Goal: Task Accomplishment & Management: Manage account settings

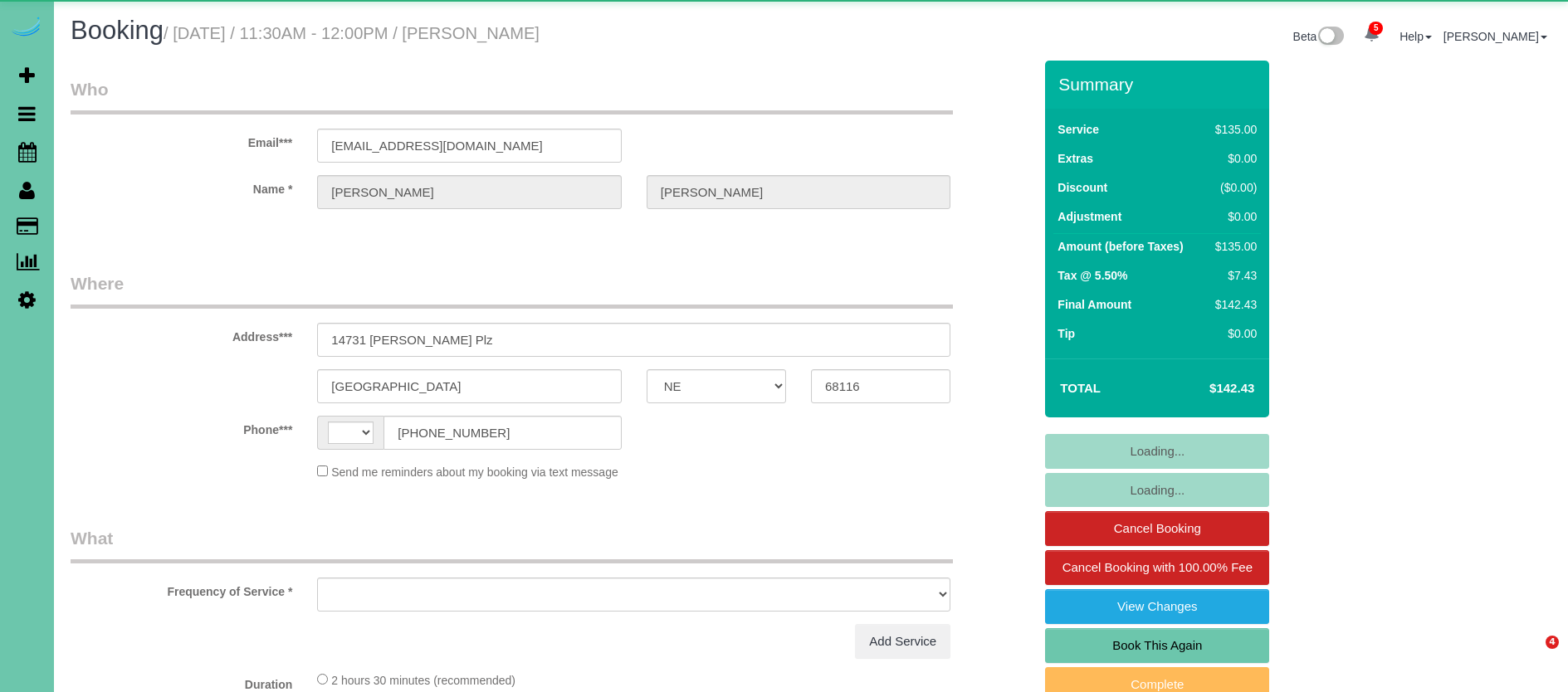
select select "NE"
select select "string:[GEOGRAPHIC_DATA]"
select select "object:665"
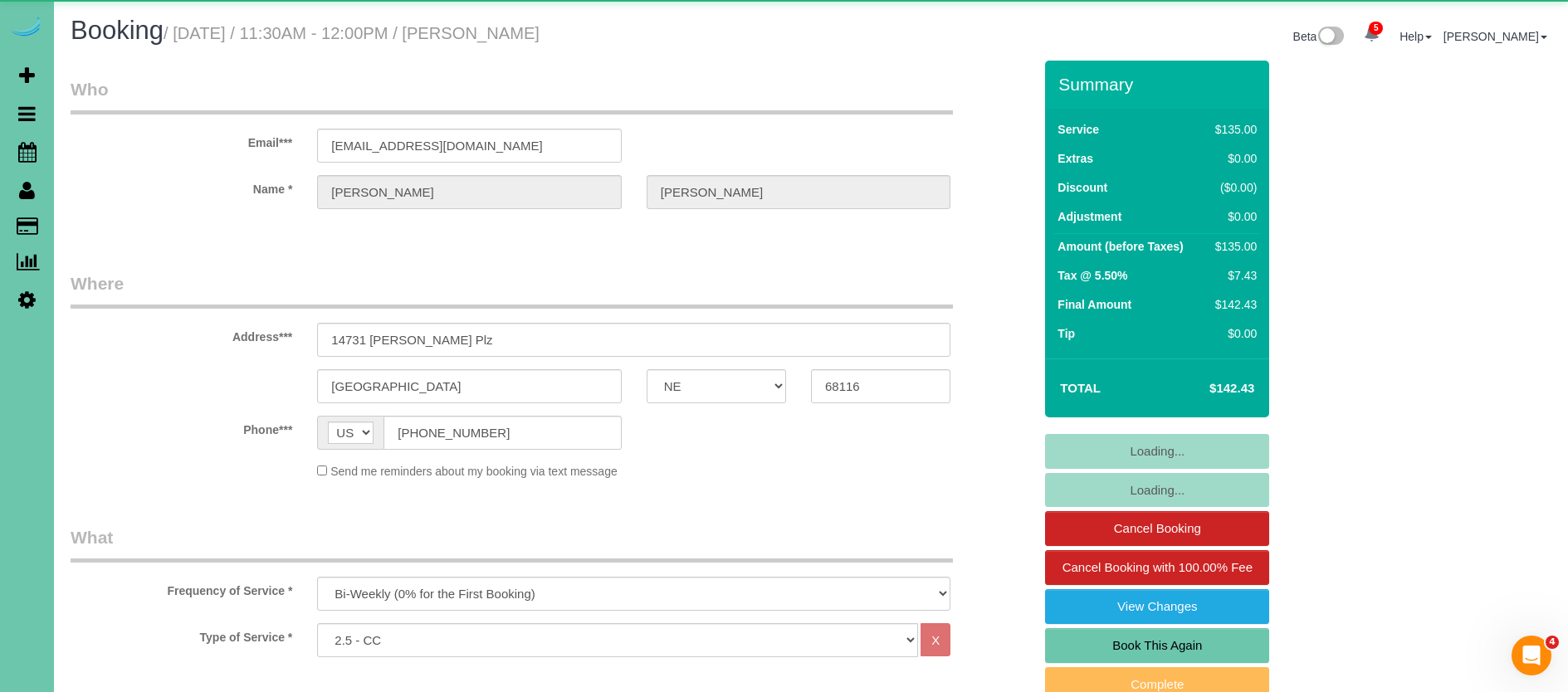
select select "number:35"
select select "number:41"
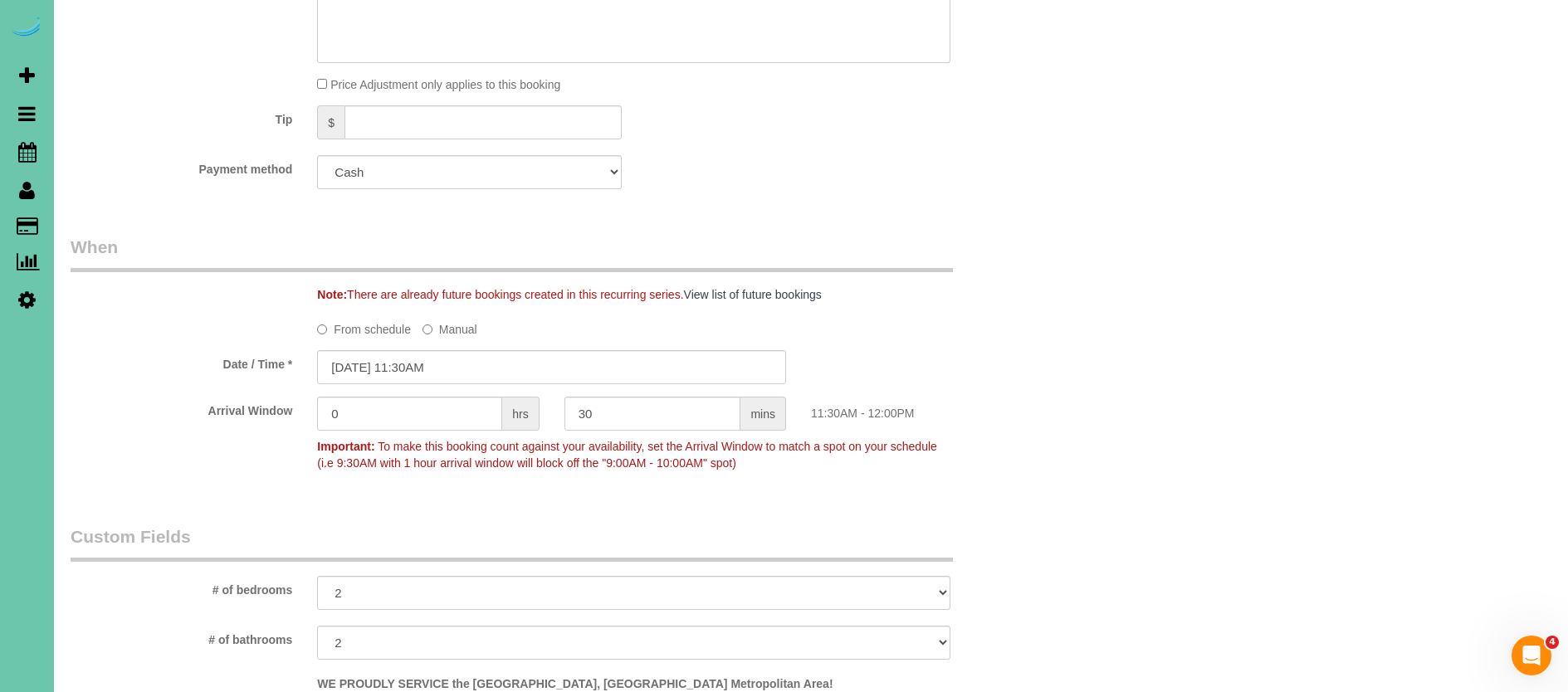
scroll to position [973, 0]
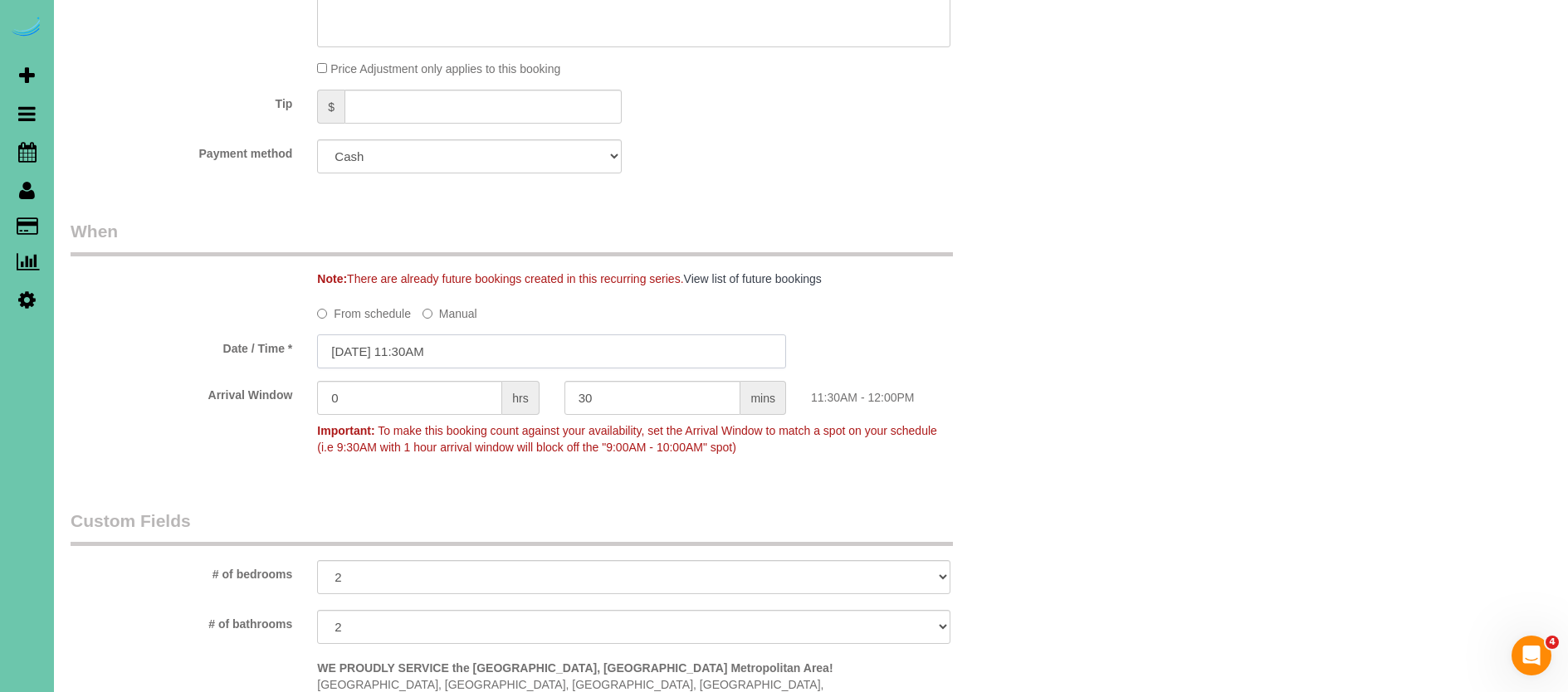
click at [441, 344] on input "[DATE] 11:30AM" at bounding box center [551, 351] width 469 height 34
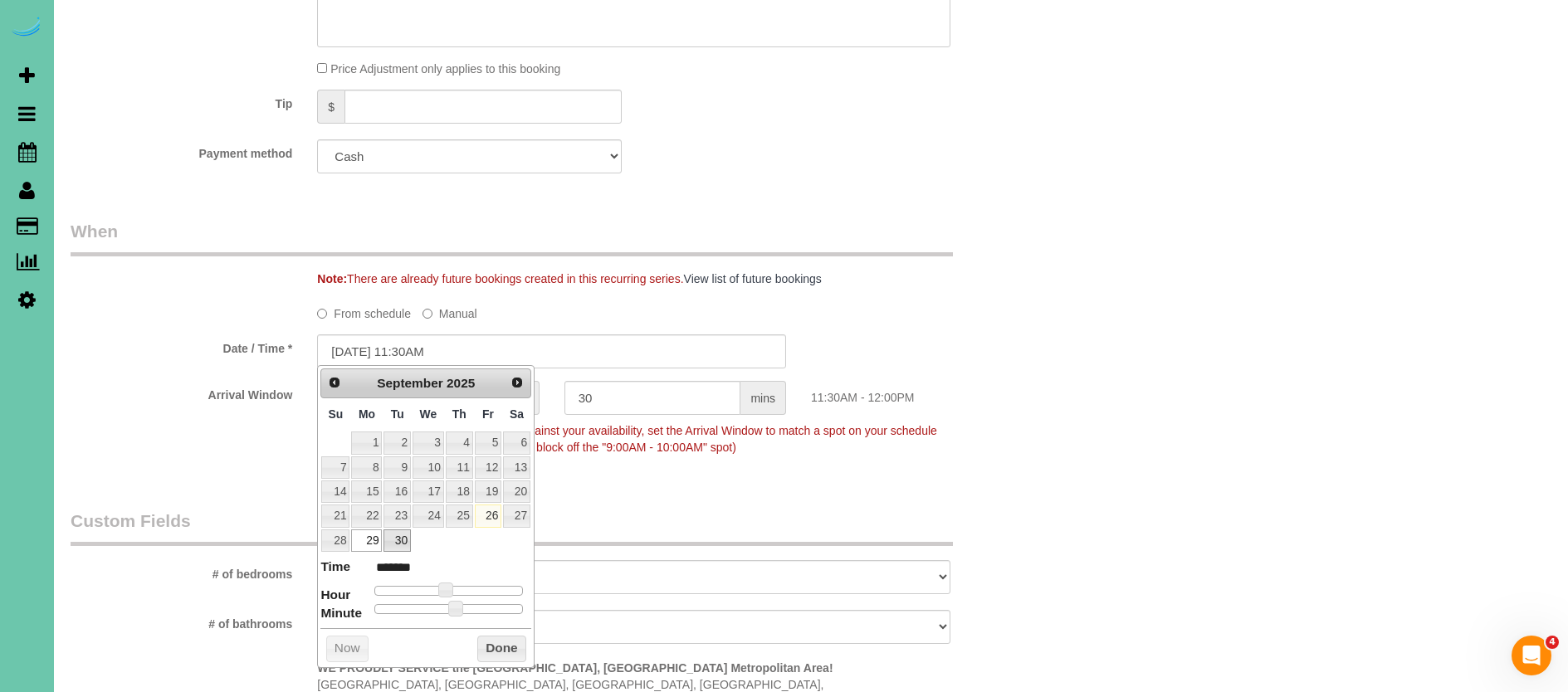
click at [401, 536] on link "30" at bounding box center [397, 541] width 26 height 22
type input "[DATE] 10:30AM"
type input "*******"
type input "[DATE] 9:30AM"
type input "******"
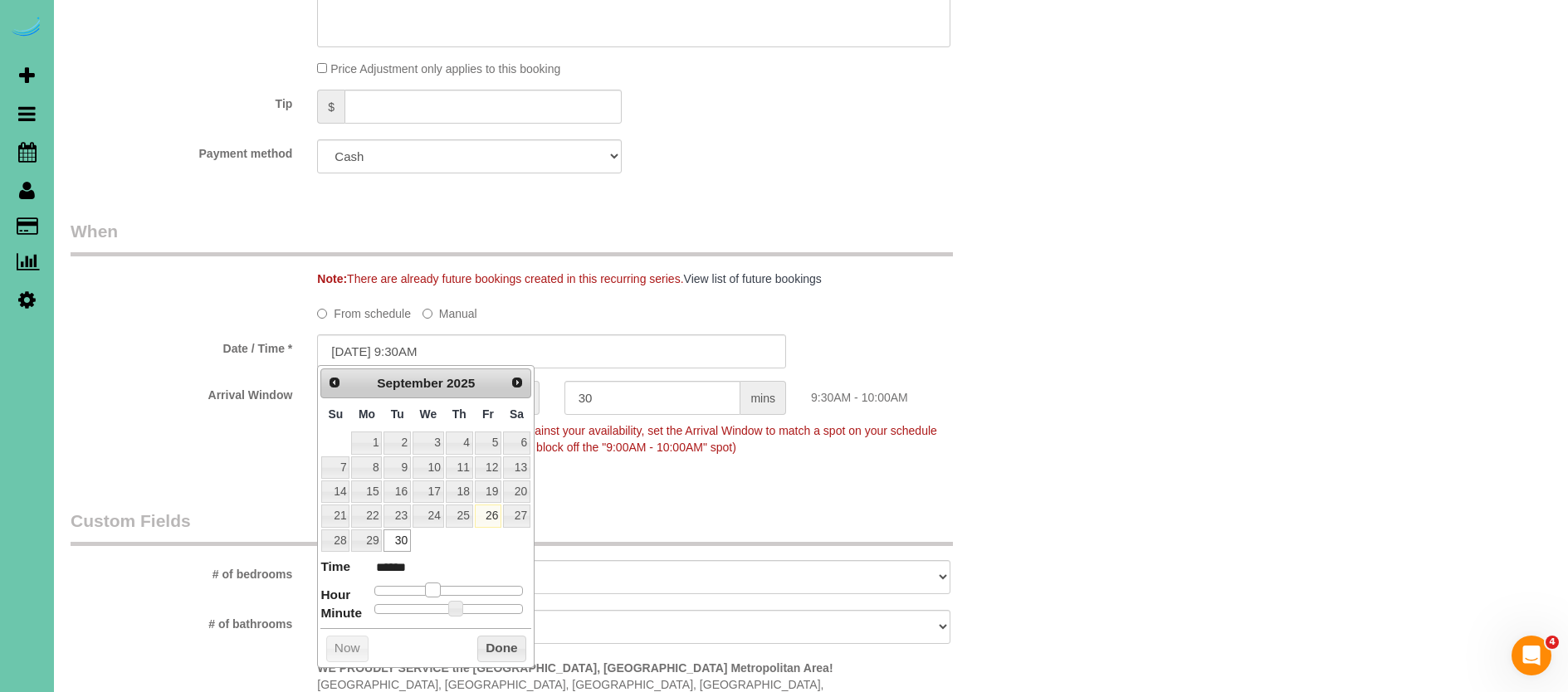
type input "[DATE] 8:30AM"
type input "******"
drag, startPoint x: 446, startPoint y: 588, endPoint x: 429, endPoint y: 587, distance: 17.0
click at [428, 586] on span at bounding box center [427, 590] width 15 height 15
type input "09/30/2025 8:25AM"
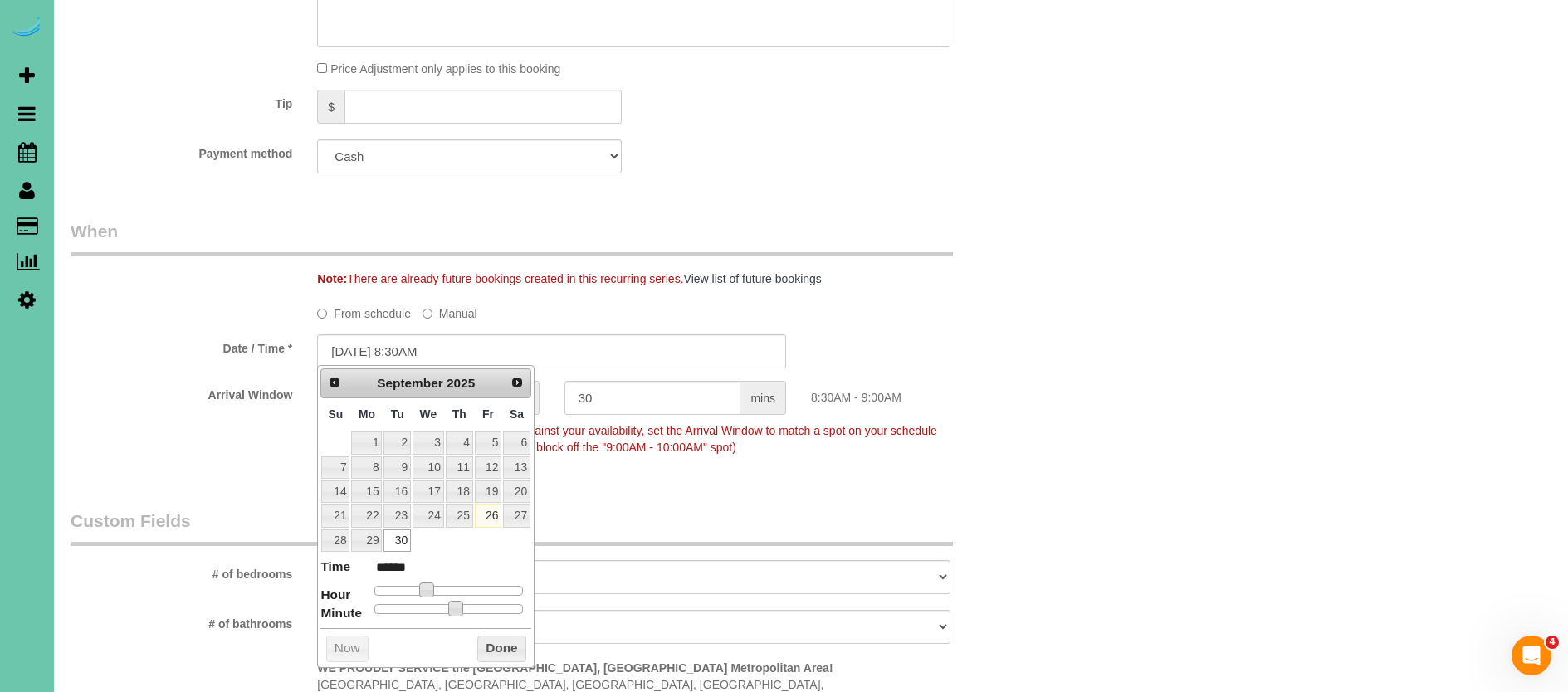
type input "******"
type input "09/30/2025 8:20AM"
type input "******"
type input "09/30/2025 8:15AM"
type input "******"
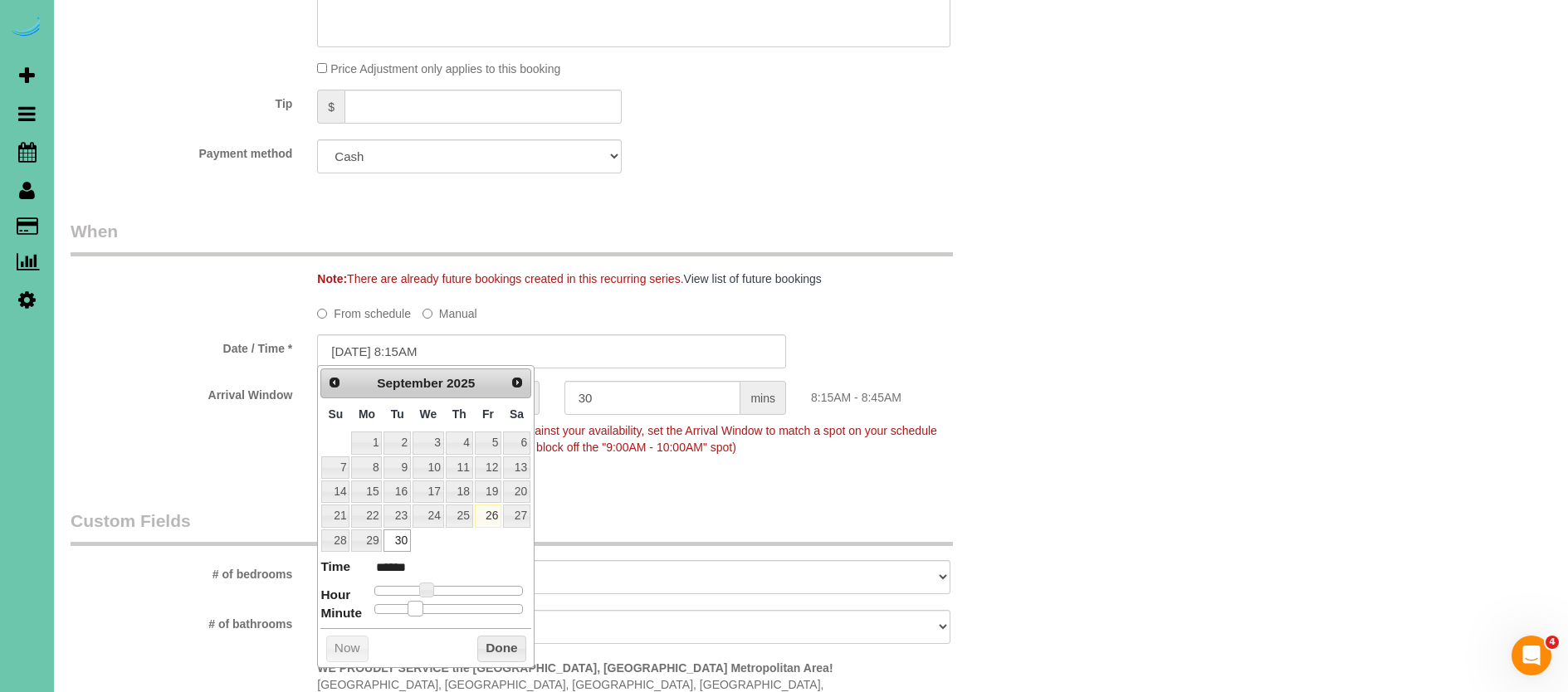
type input "09/30/2025 8:10AM"
type input "******"
type input "09/30/2025 8:05AM"
type input "******"
type input "09/30/2025 8:00AM"
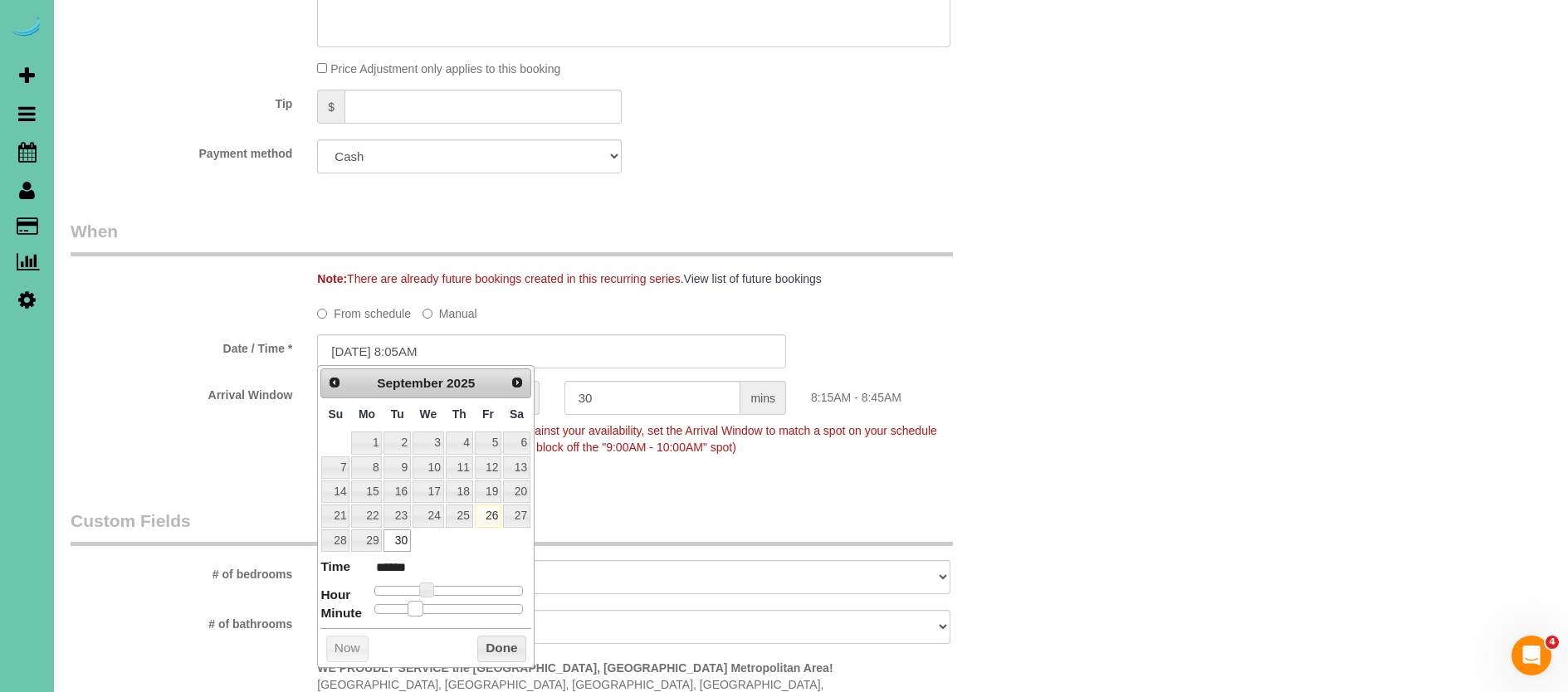
type input "******"
drag, startPoint x: 448, startPoint y: 601, endPoint x: 354, endPoint y: 589, distance: 94.8
click at [354, 589] on dl "Time ****** Hour Minute Second Millisecond Microsecond Time Zone ***** ***** **…" at bounding box center [426, 586] width 211 height 57
click at [498, 638] on button "Done" at bounding box center [501, 649] width 49 height 26
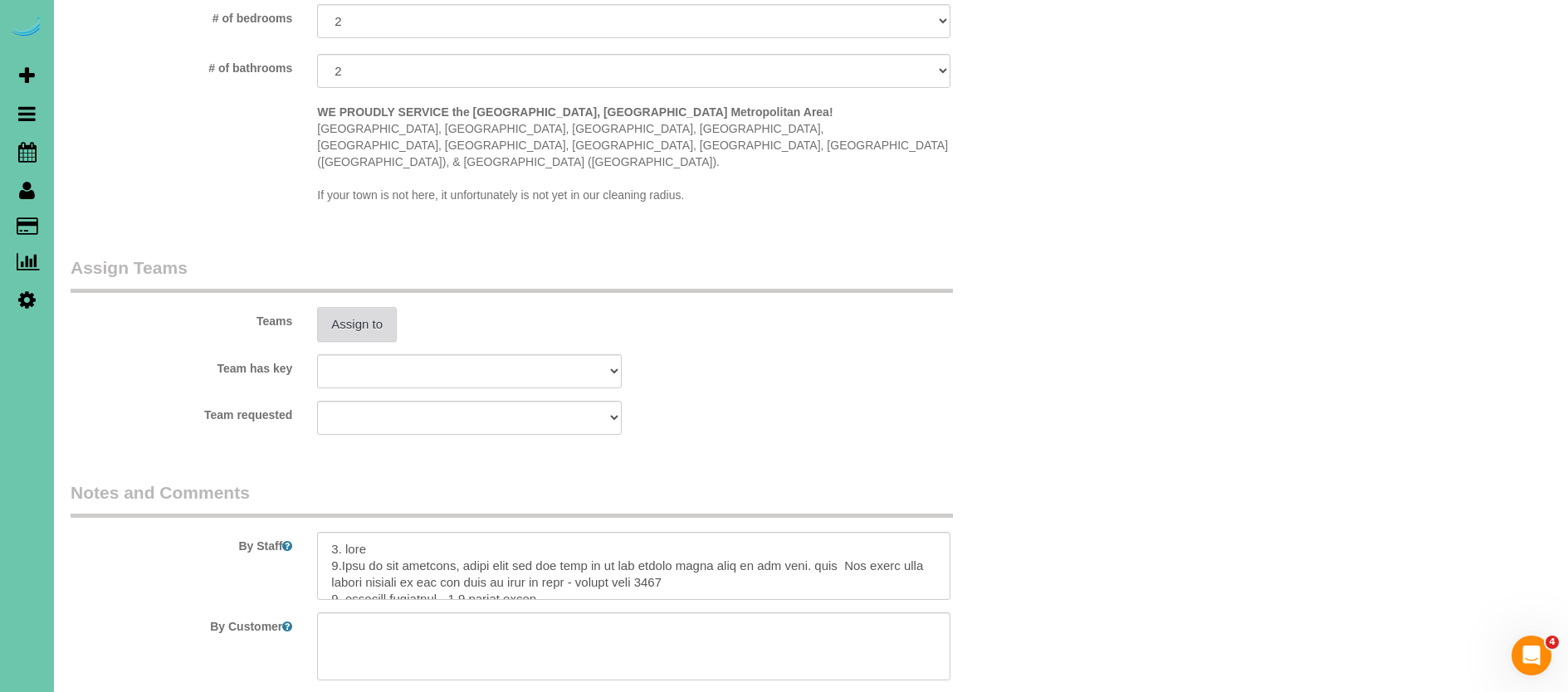
click at [369, 307] on button "Assign to" at bounding box center [356, 324] width 79 height 35
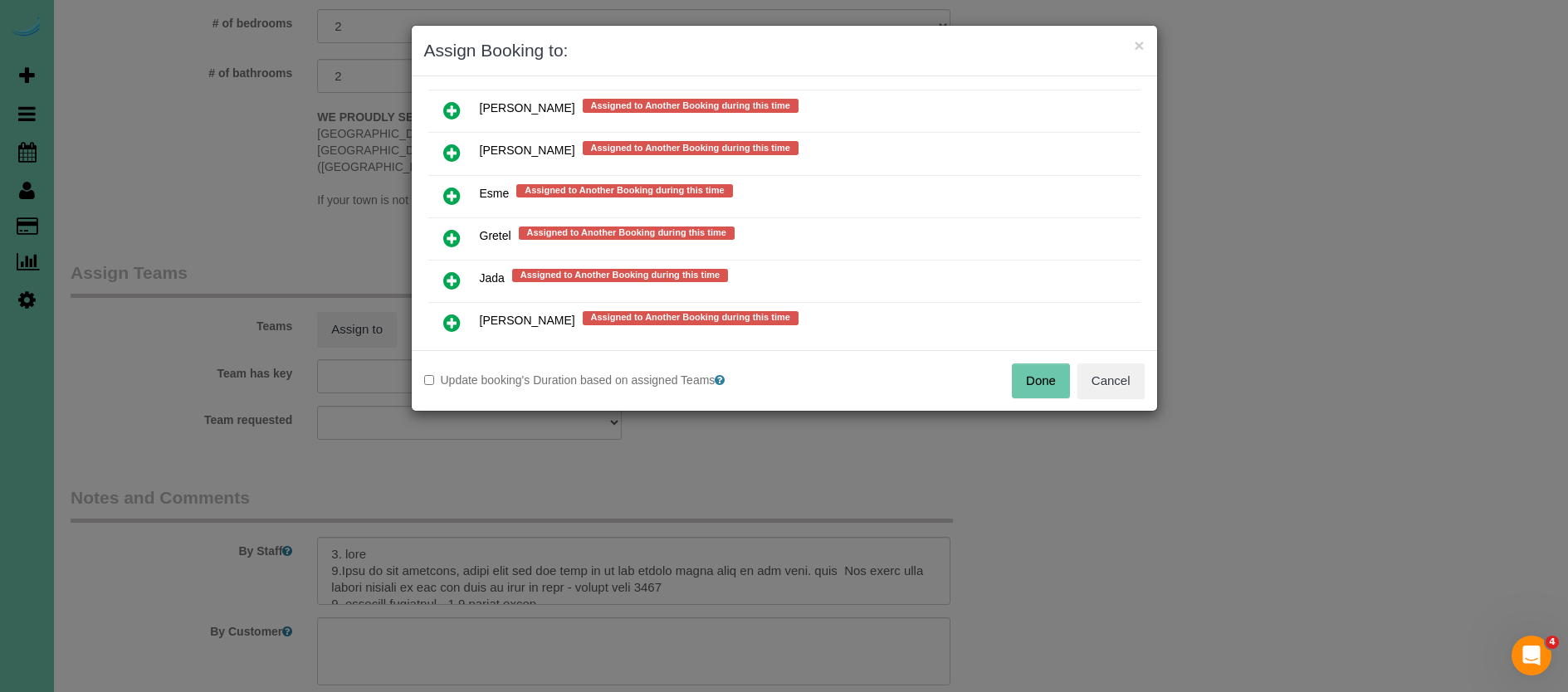
scroll to position [1041, 0]
click at [455, 264] on link at bounding box center [452, 281] width 39 height 34
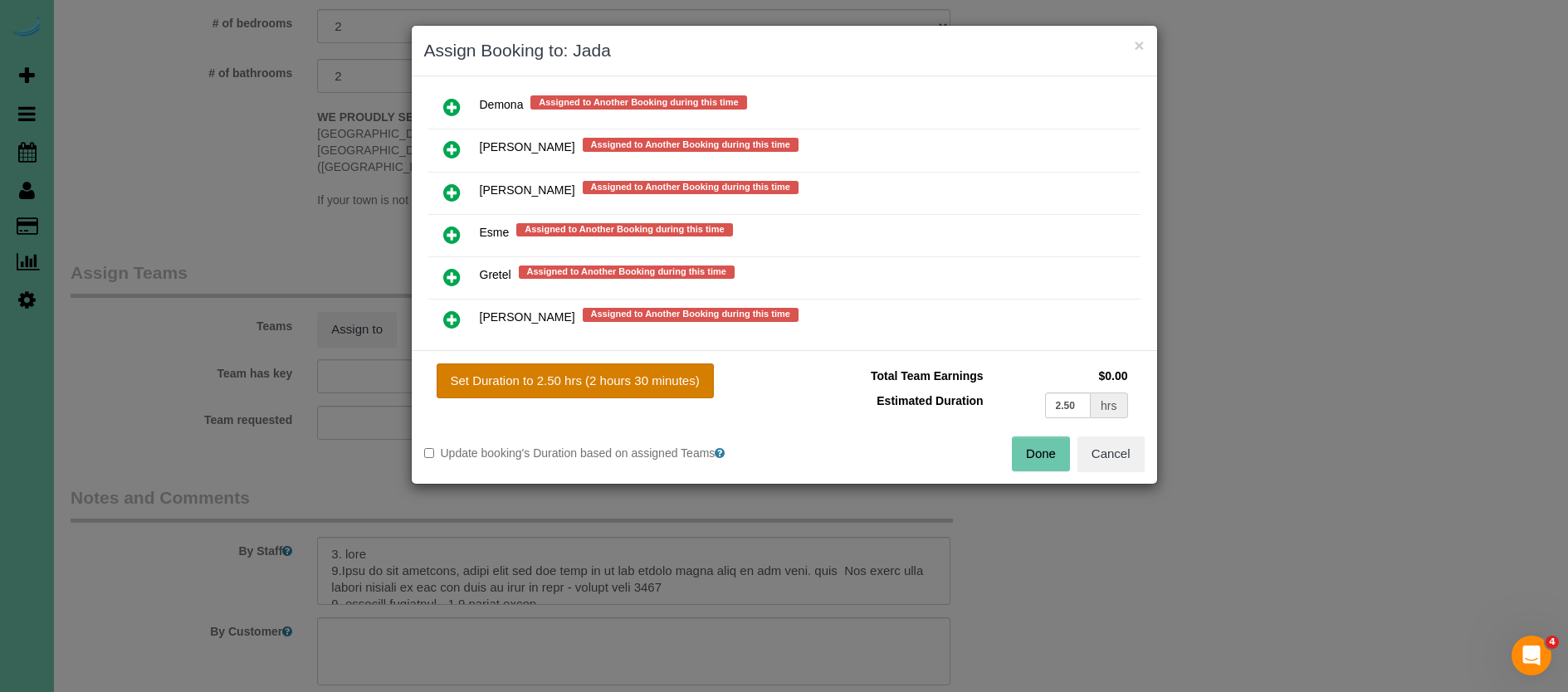
click at [527, 363] on button "Set Duration to 2.50 hrs (2 hours 30 minutes)" at bounding box center [574, 380] width 277 height 35
type input "2.50"
click at [1061, 459] on button "Done" at bounding box center [1040, 453] width 58 height 35
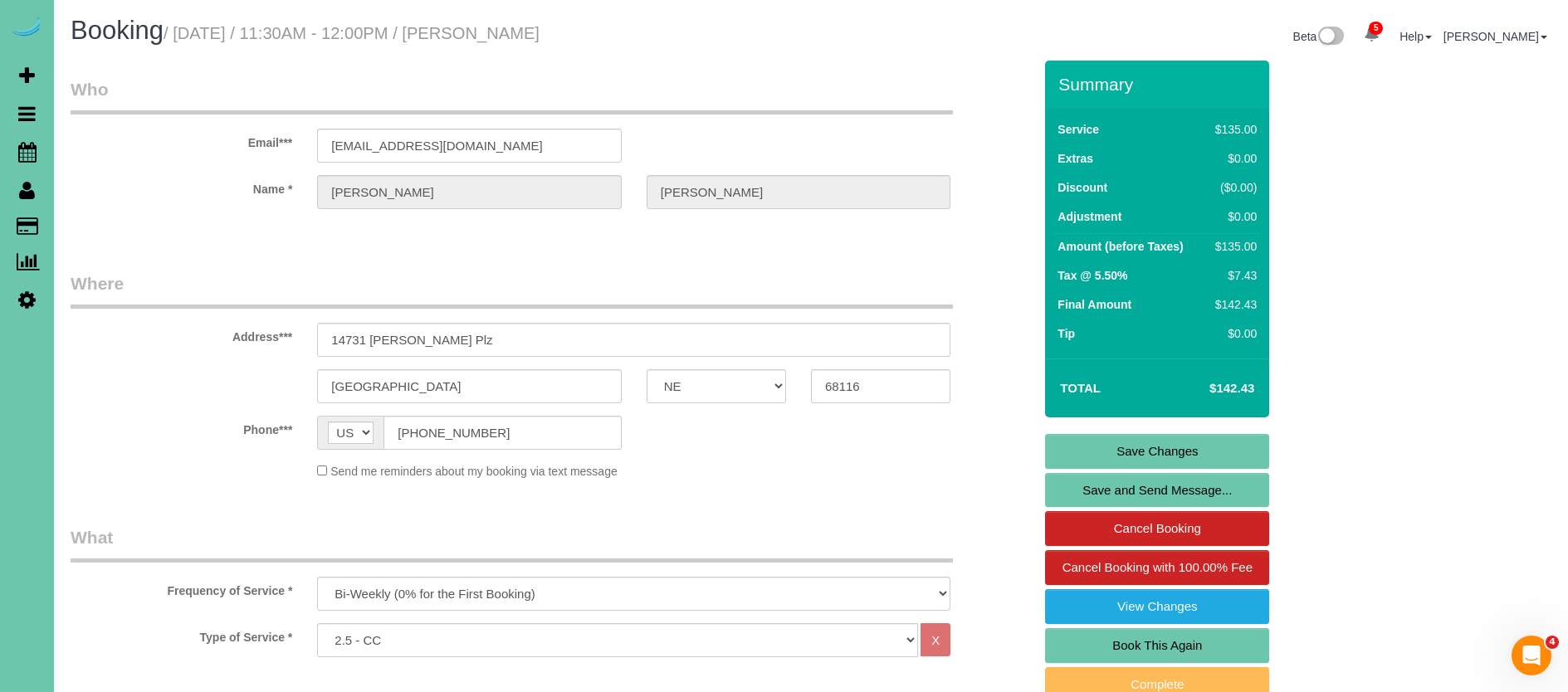
scroll to position [0, 0]
click at [1066, 443] on link "Save Changes" at bounding box center [1157, 451] width 224 height 35
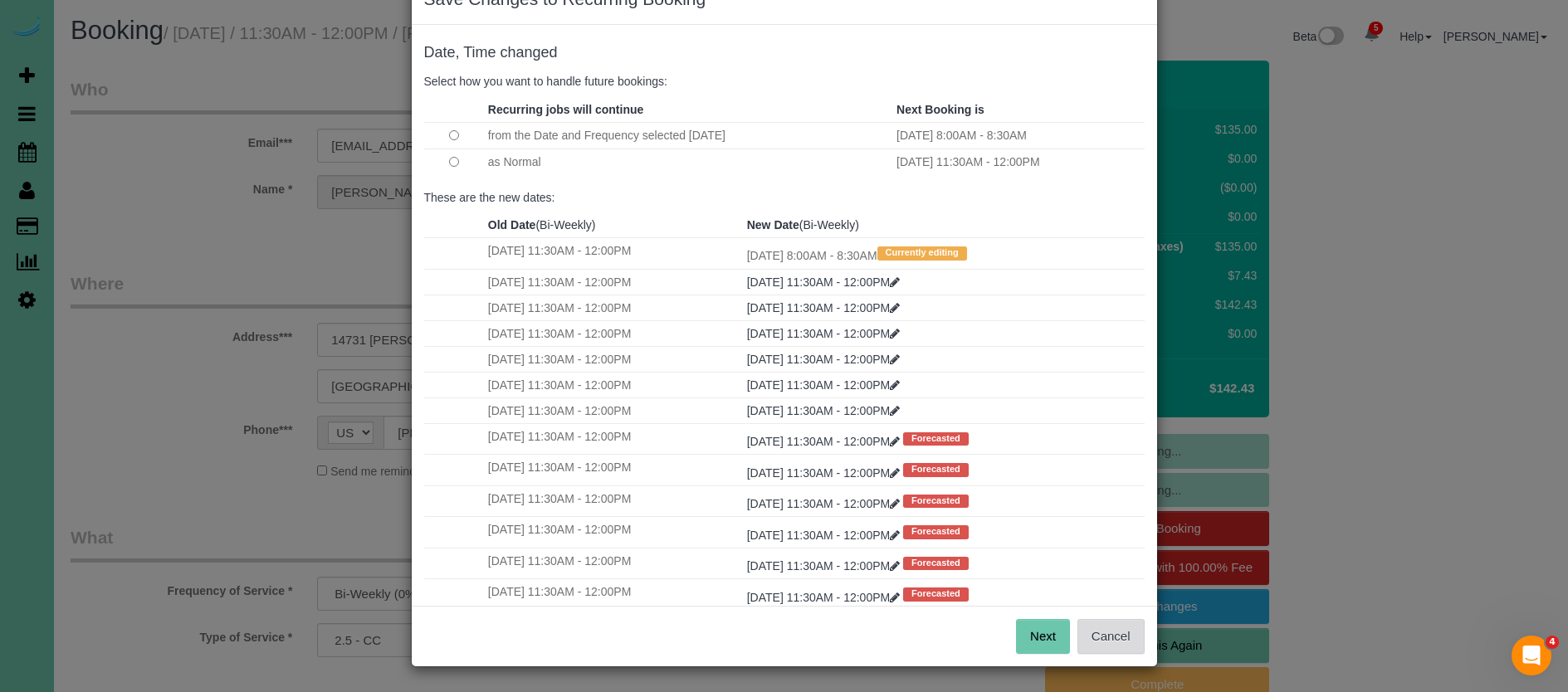
scroll to position [50, 0]
drag, startPoint x: 1070, startPoint y: 638, endPoint x: 1063, endPoint y: 637, distance: 7.1
click at [1070, 638] on div "Next Cancel" at bounding box center [784, 637] width 745 height 61
click at [1062, 637] on button "Next" at bounding box center [1043, 637] width 54 height 35
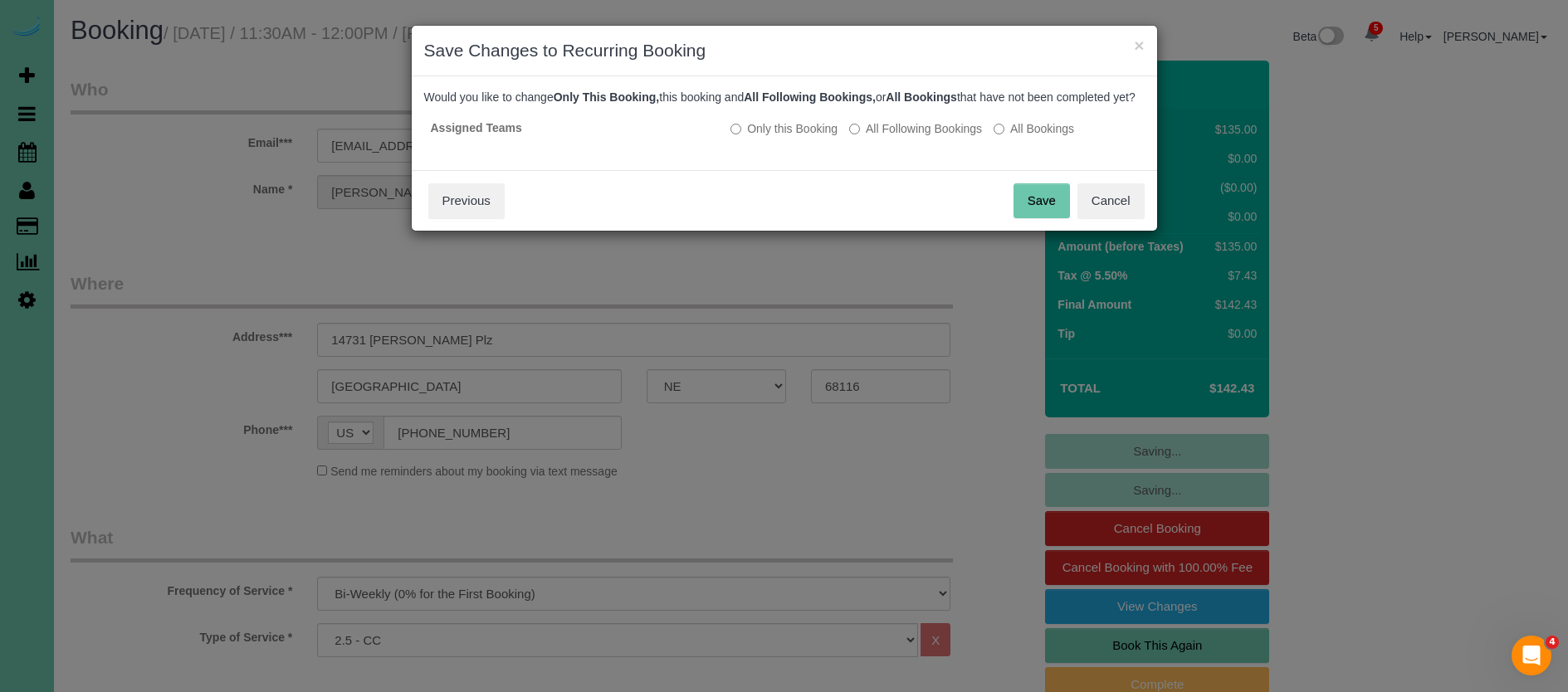
scroll to position [0, 0]
click at [1026, 219] on button "Save" at bounding box center [1041, 200] width 56 height 35
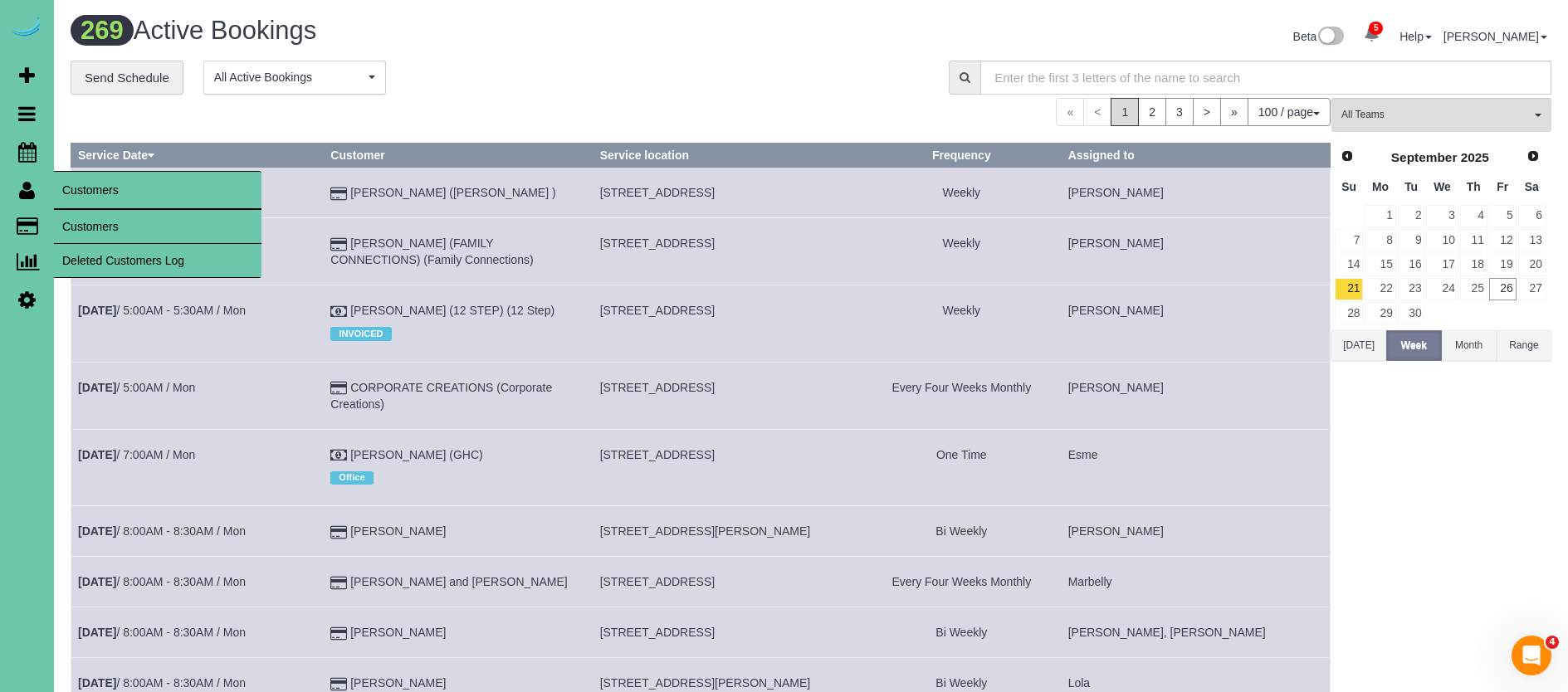
drag, startPoint x: 120, startPoint y: 228, endPoint x: 106, endPoint y: 225, distance: 14.3
click at [120, 228] on link "Customers" at bounding box center [158, 227] width 207 height 34
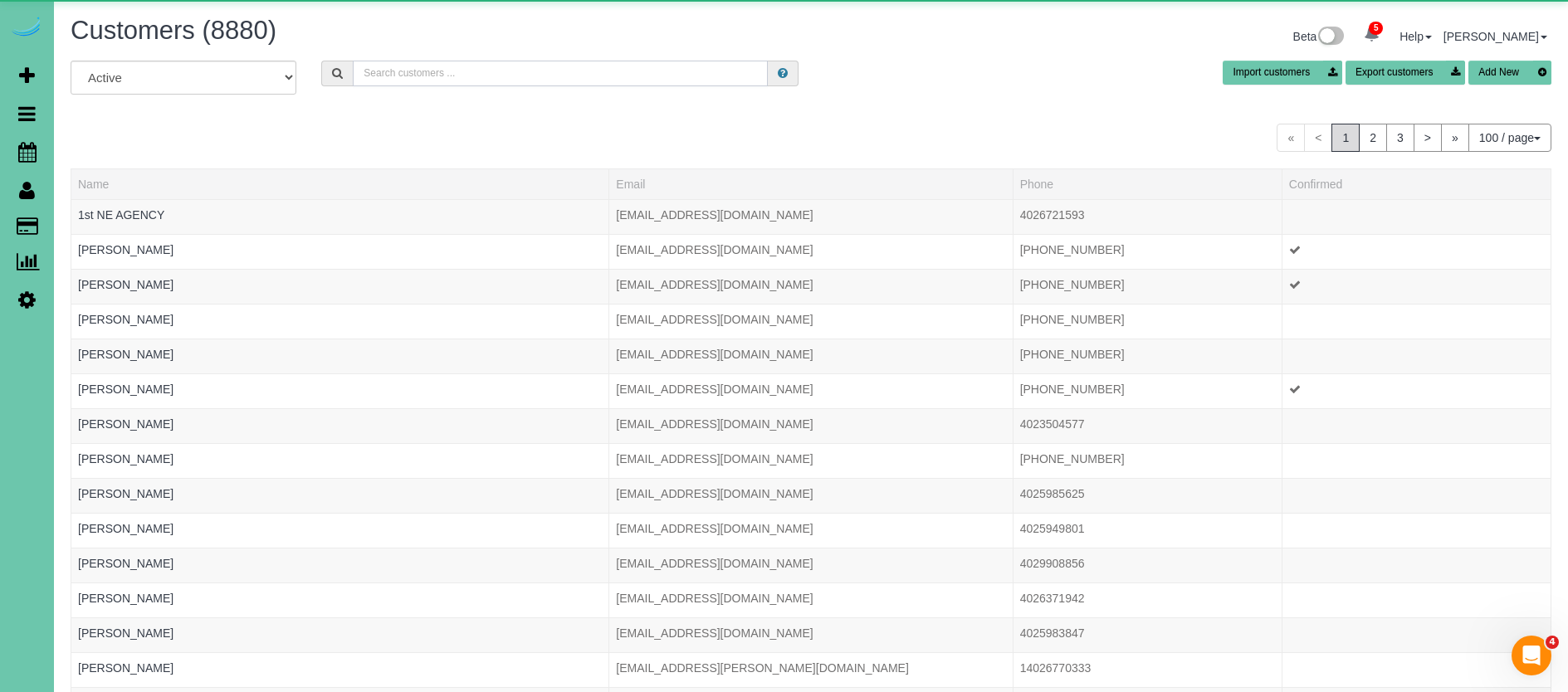
click at [425, 78] on input "text" at bounding box center [560, 74] width 415 height 26
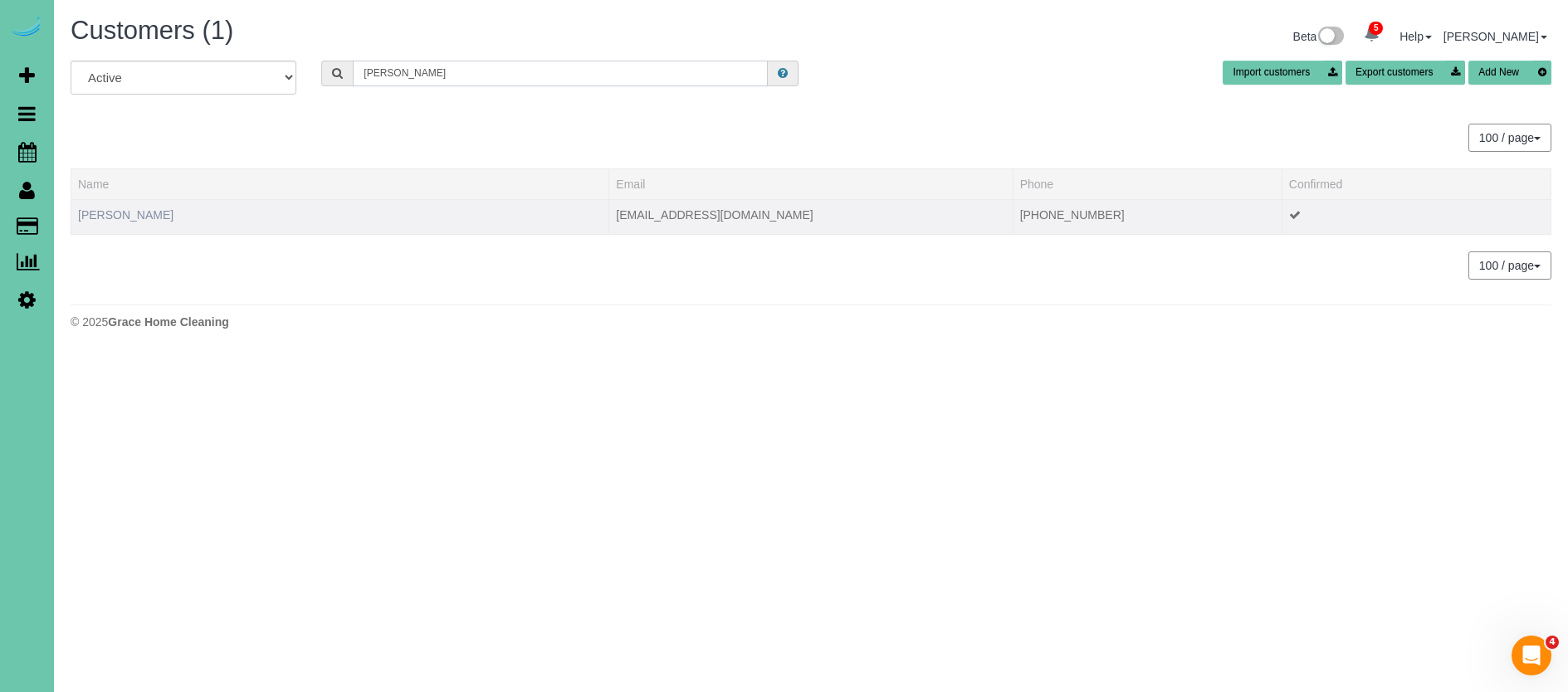
type input "Frankie h"
click at [116, 213] on link "Frankie Hamburger" at bounding box center [126, 215] width 95 height 13
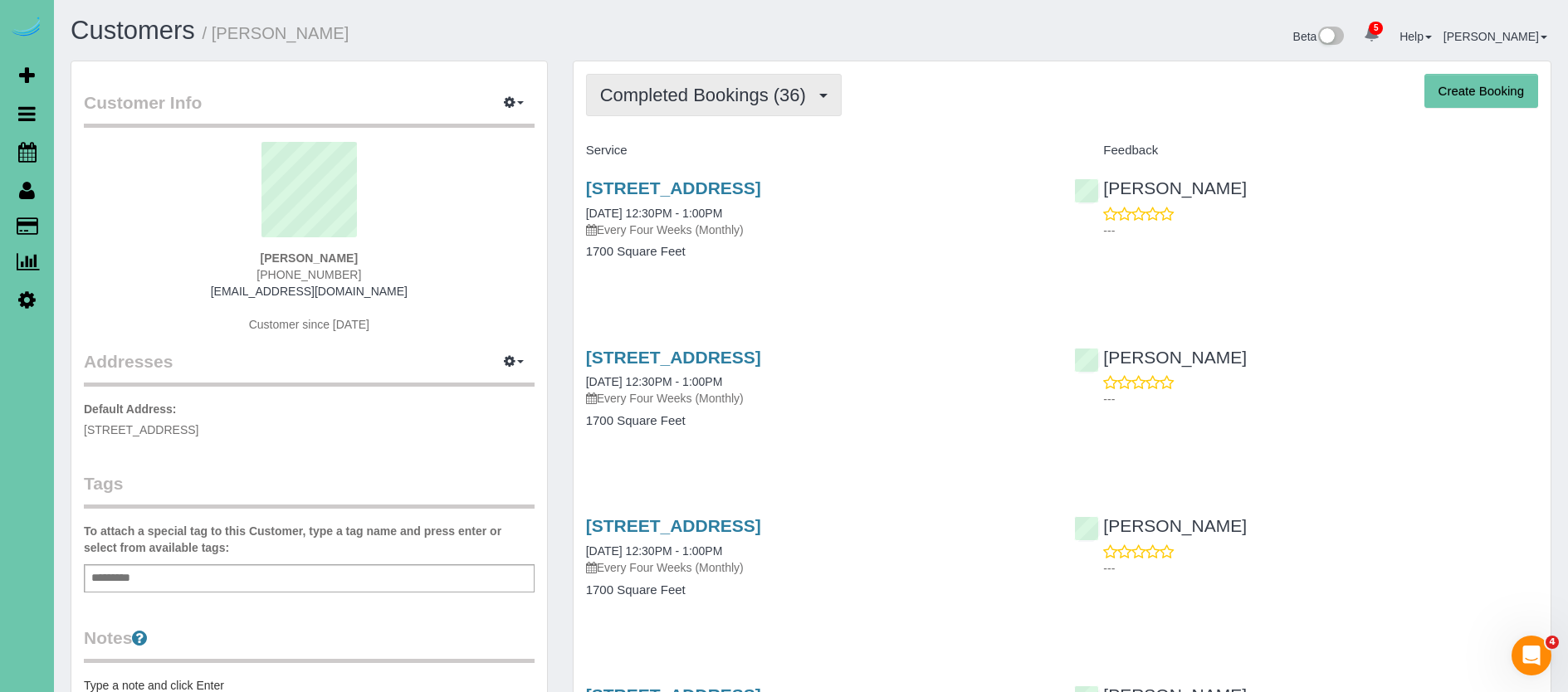
click at [668, 102] on span "Completed Bookings (36)" at bounding box center [707, 95] width 214 height 21
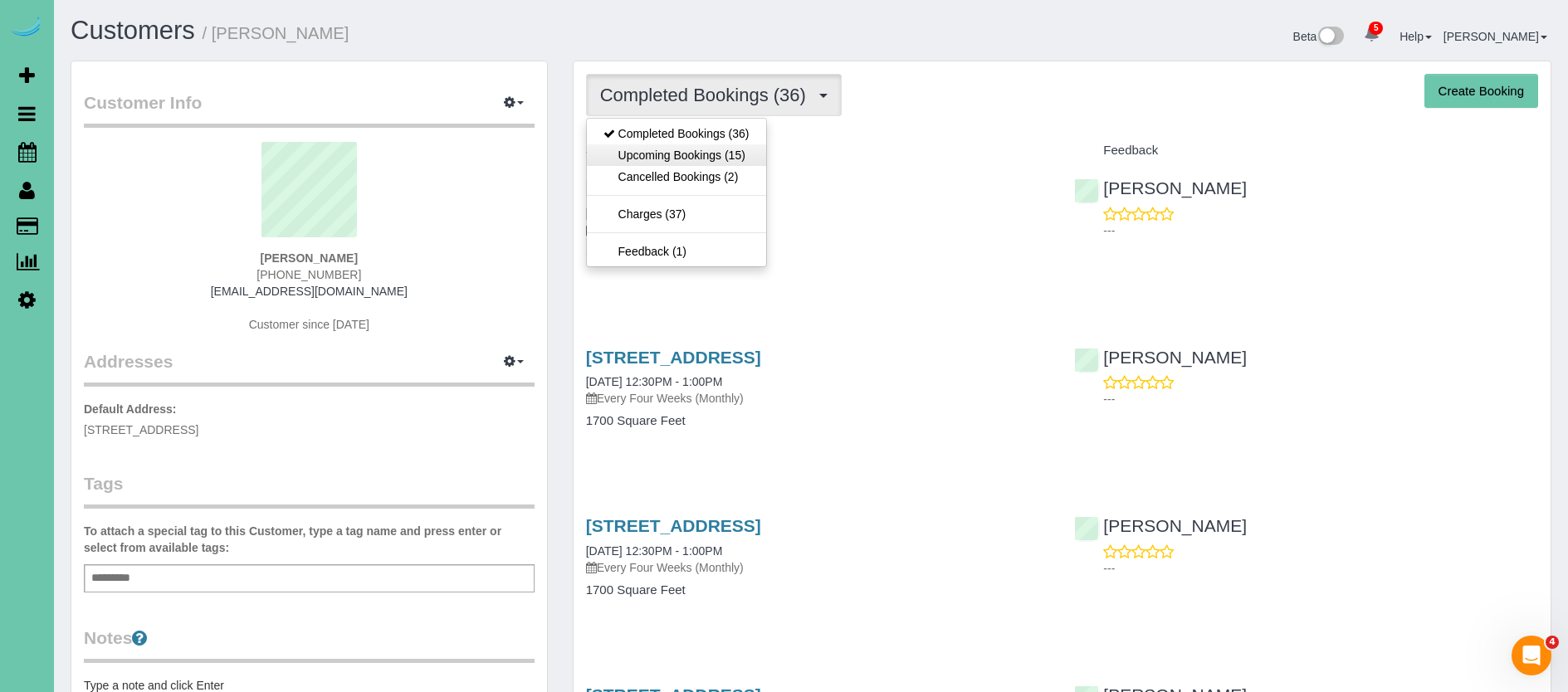
click at [680, 153] on link "Upcoming Bookings (15)" at bounding box center [676, 155] width 179 height 21
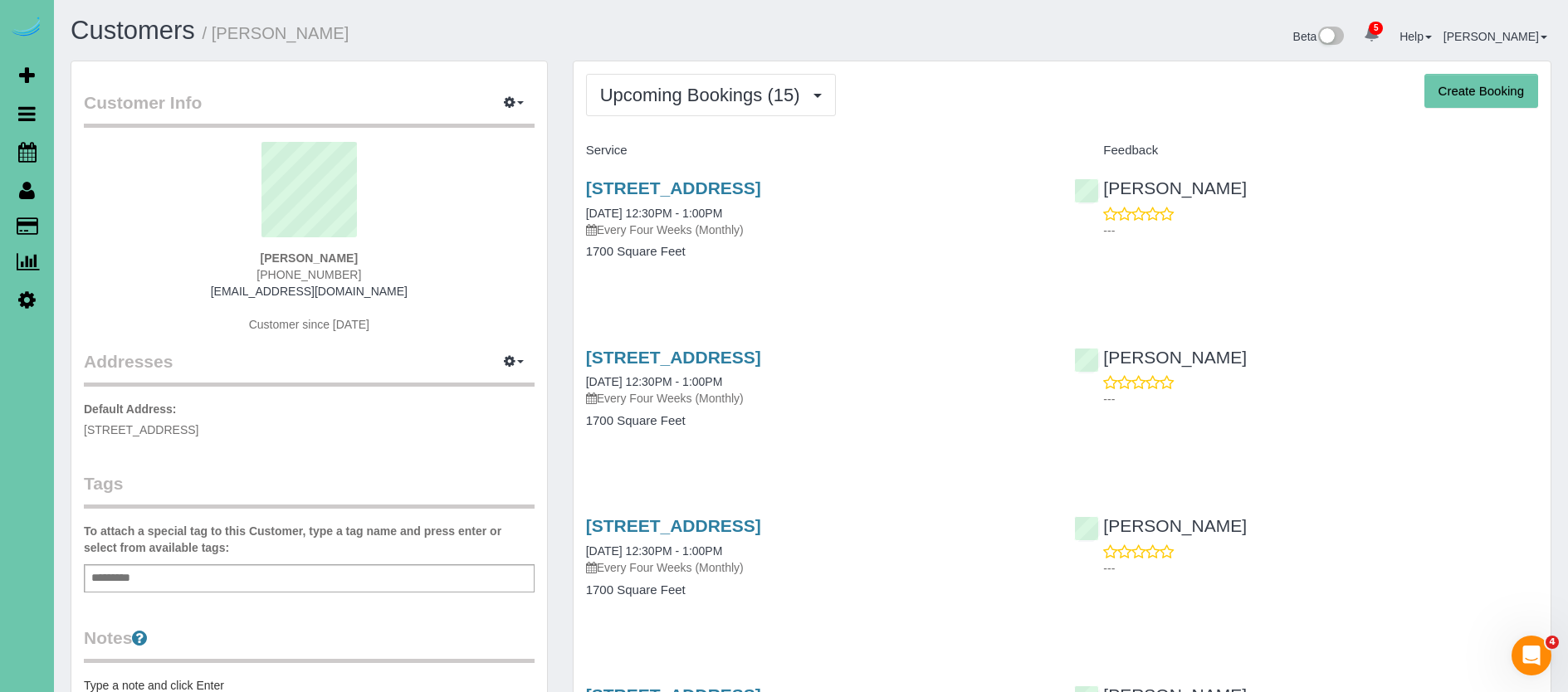
click at [170, 281] on div "Frankie Hamburger (402) 213-4199 fhamburger@u.northwestern.edu Customer since 2…" at bounding box center [309, 246] width 451 height 207
click at [32, 150] on icon at bounding box center [28, 151] width 19 height 20
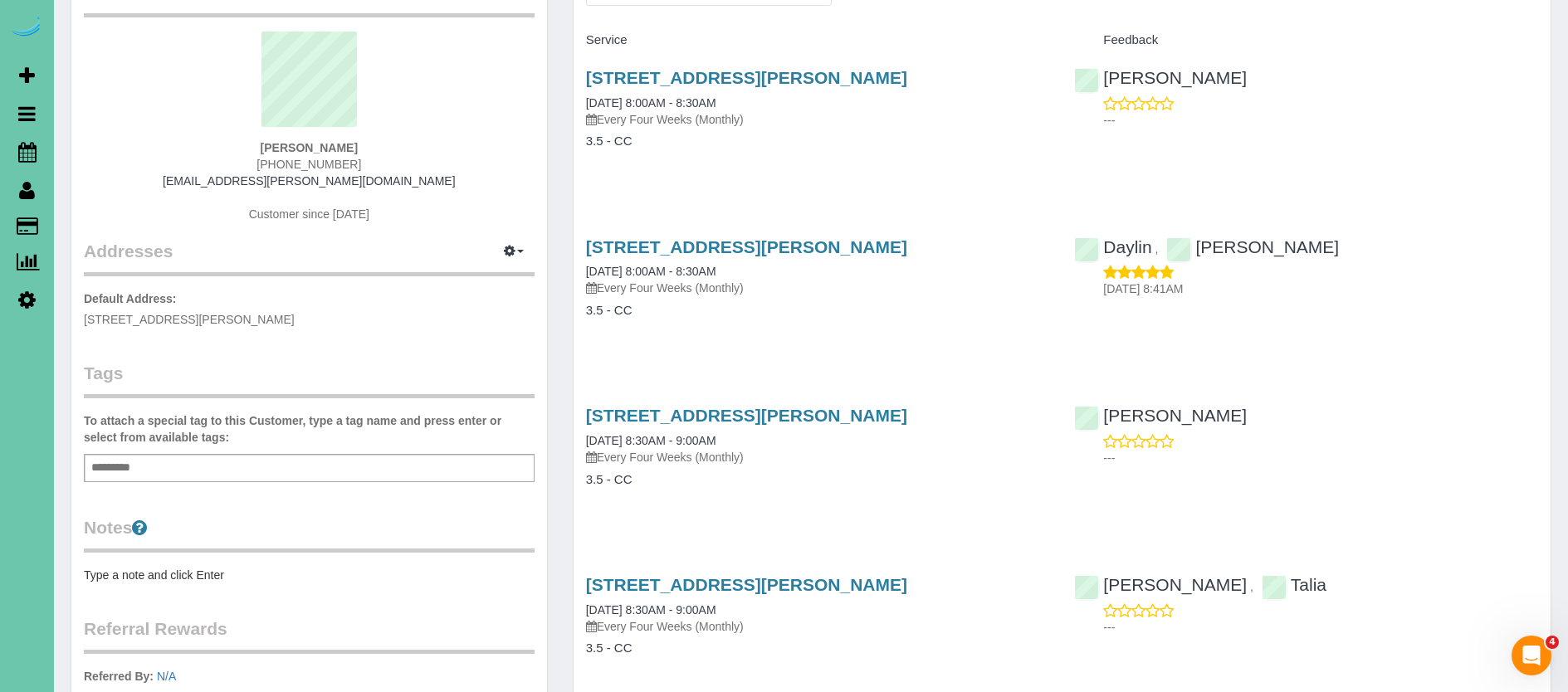
scroll to position [111, 0]
